Goal: Find specific page/section

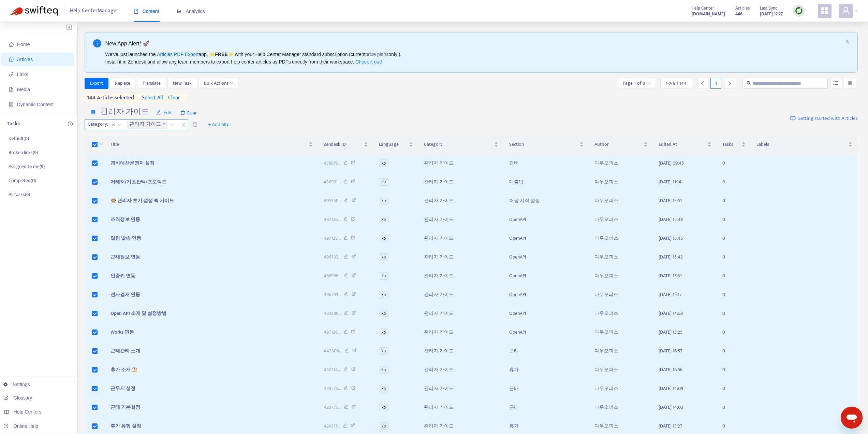
click at [169, 126] on div "관리자 가이드" at bounding box center [151, 124] width 53 height 10
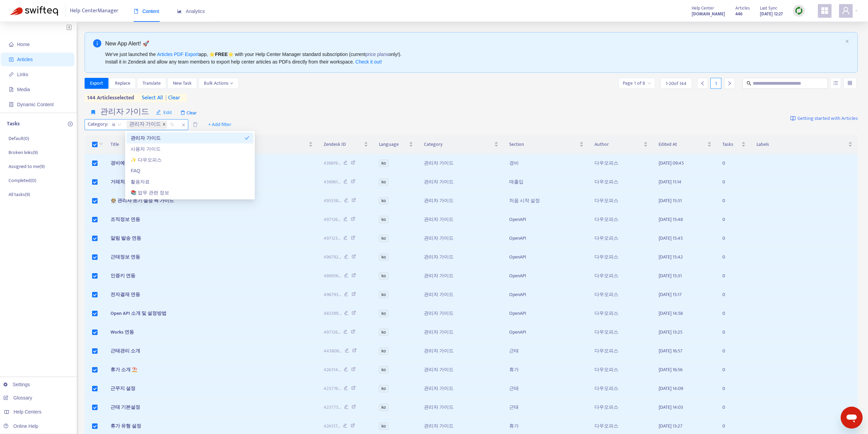
click at [162, 124] on icon "close" at bounding box center [163, 123] width 3 height 3
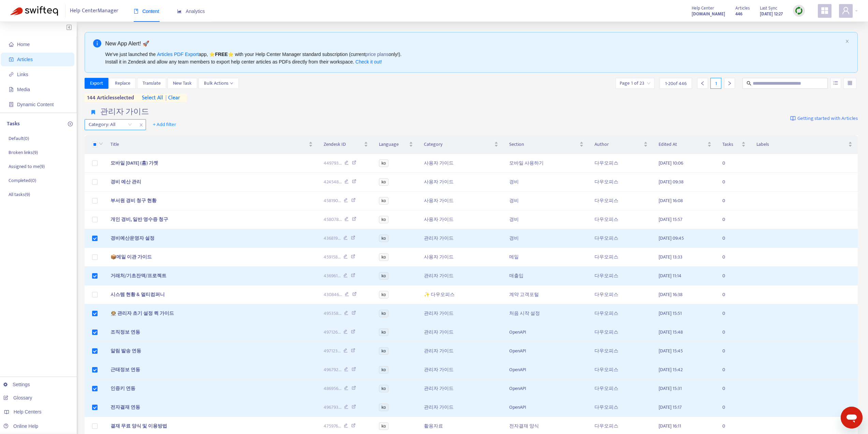
click at [111, 125] on div at bounding box center [106, 124] width 41 height 8
click at [92, 125] on div at bounding box center [106, 124] width 41 height 8
click at [142, 124] on icon "close" at bounding box center [141, 125] width 4 height 4
click at [102, 124] on span "+ Add filter" at bounding box center [103, 124] width 24 height 8
click at [103, 181] on span "Section" at bounding box center [113, 182] width 43 height 8
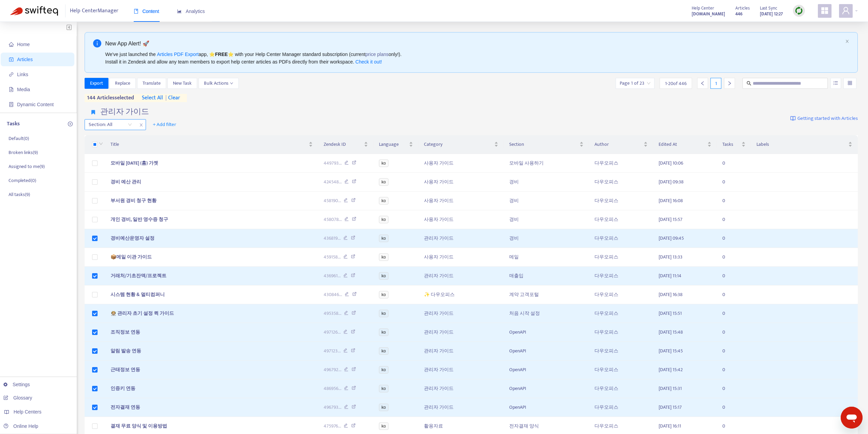
click at [108, 123] on div at bounding box center [106, 124] width 41 height 8
type input "*"
type input "**"
